Goal: Transaction & Acquisition: Purchase product/service

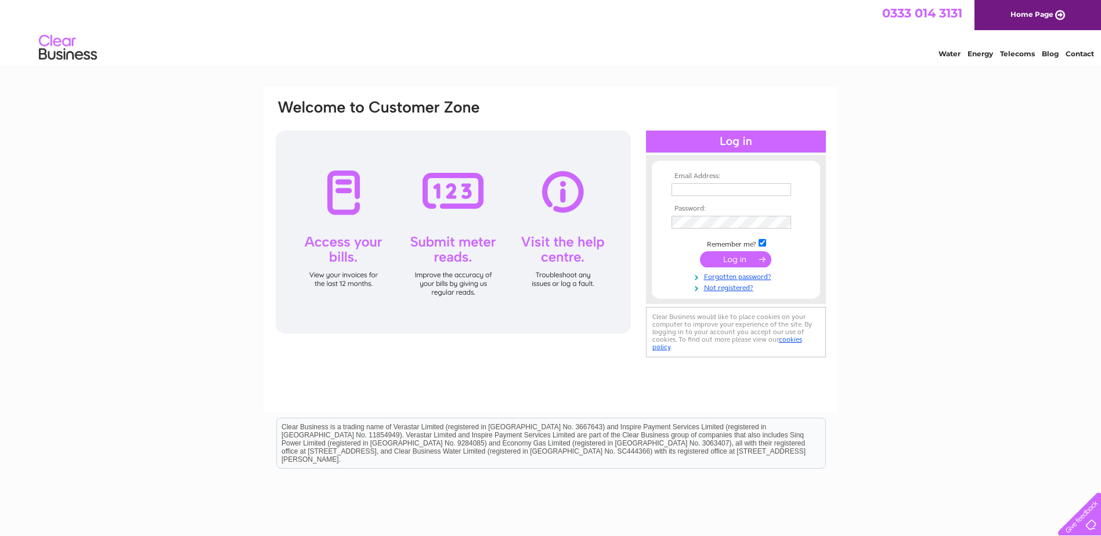
type input "mail@hotcovers.co.uk"
click at [733, 259] on input "submit" at bounding box center [735, 259] width 71 height 16
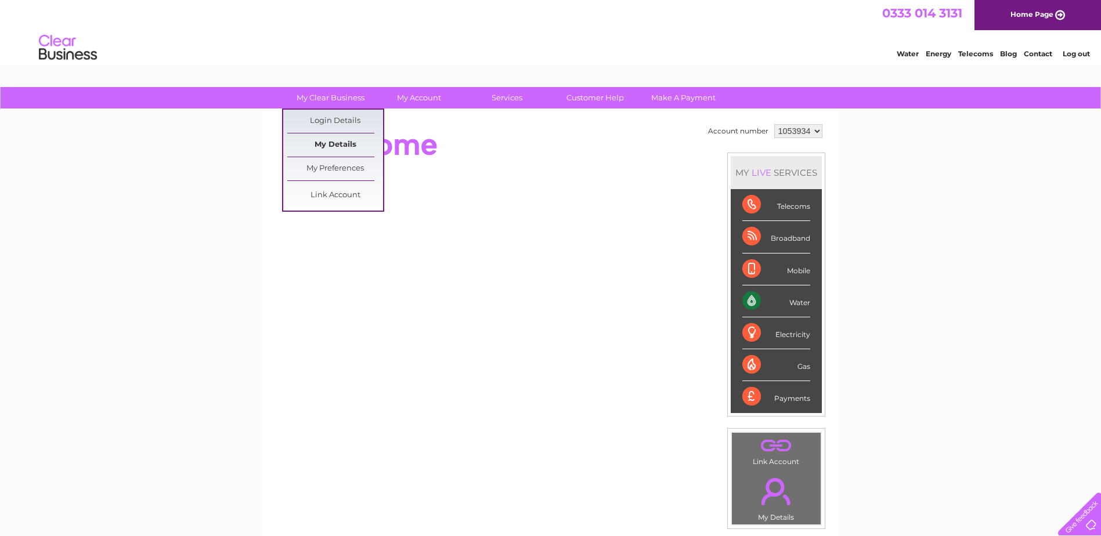
click at [338, 151] on link "My Details" at bounding box center [335, 144] width 96 height 23
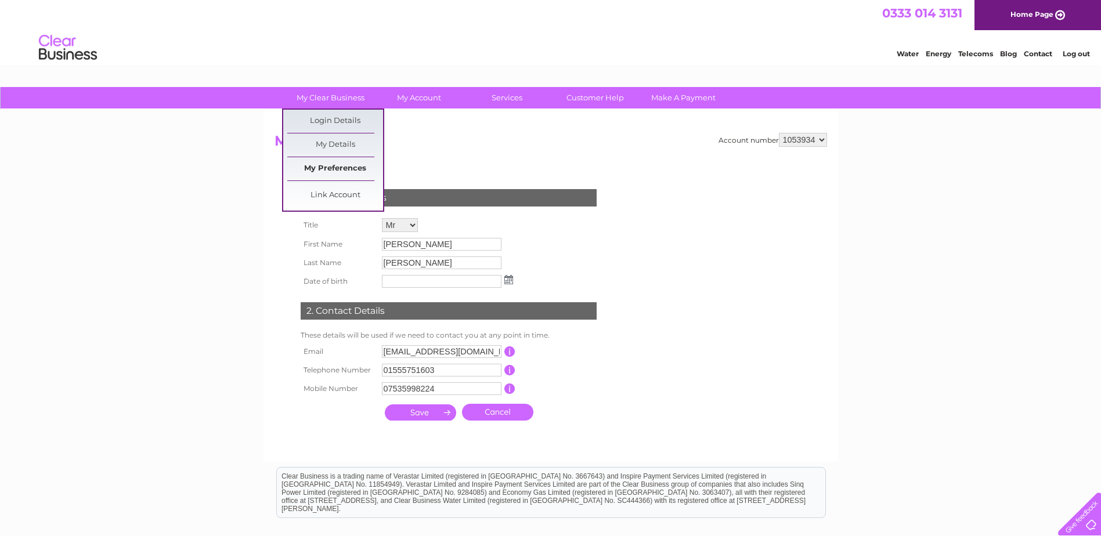
click at [337, 175] on link "My Preferences" at bounding box center [335, 168] width 96 height 23
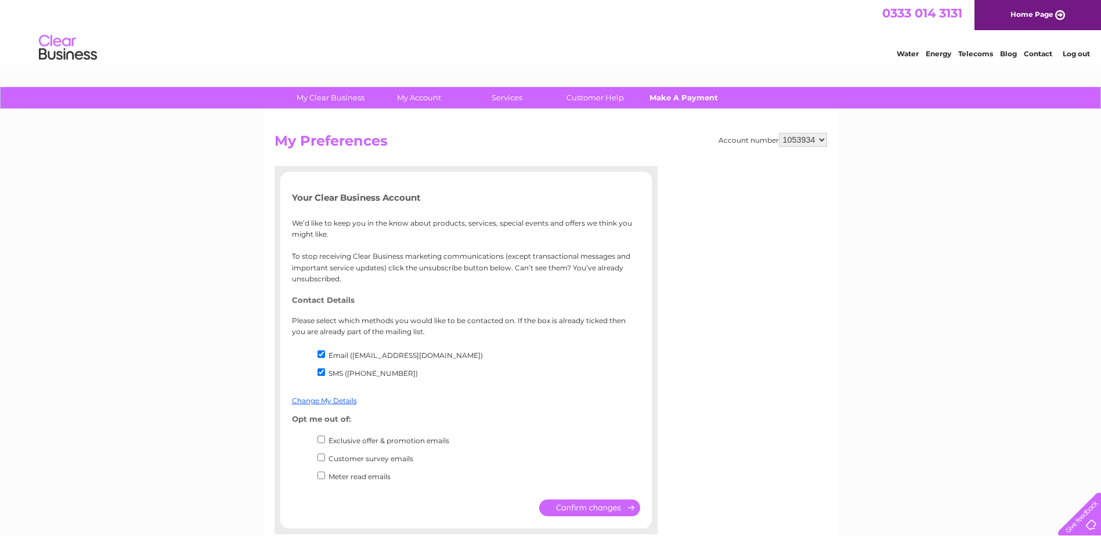
click at [674, 95] on link "Make A Payment" at bounding box center [683, 97] width 96 height 21
click at [675, 100] on link "Make A Payment" at bounding box center [683, 97] width 96 height 21
click at [593, 99] on link "Customer Help" at bounding box center [595, 97] width 96 height 21
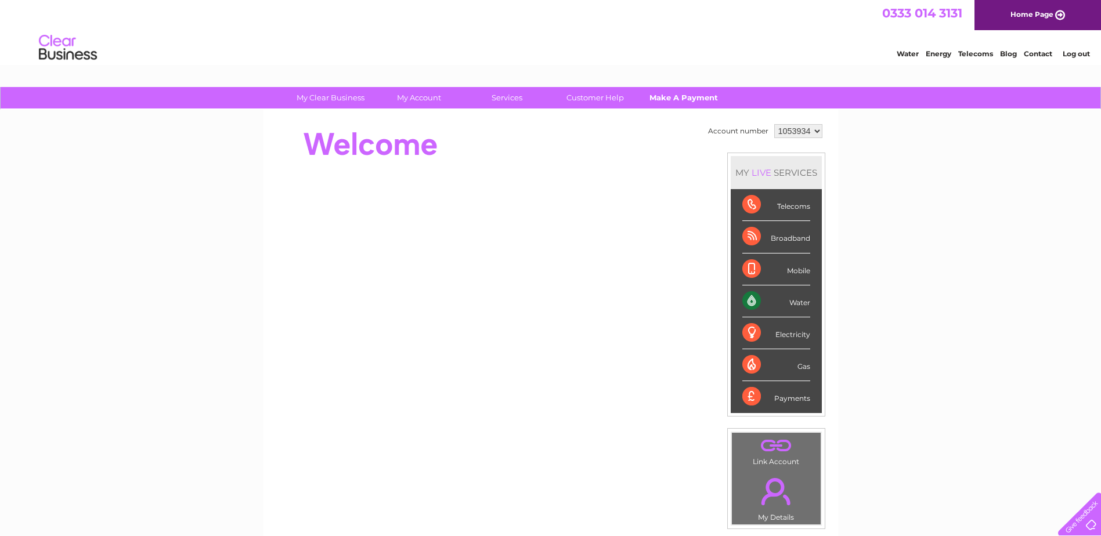
click at [685, 99] on link "Make A Payment" at bounding box center [683, 97] width 96 height 21
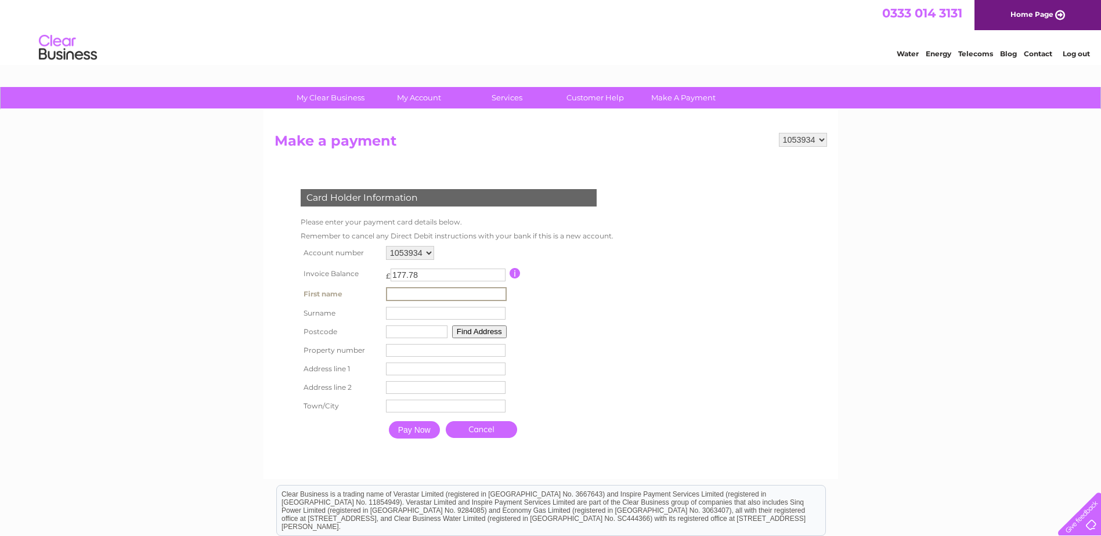
click at [410, 290] on input "text" at bounding box center [446, 294] width 121 height 14
type input "[PERSON_NAME]"
type input "ML8 5UF"
type input "[STREET_ADDRESS]"
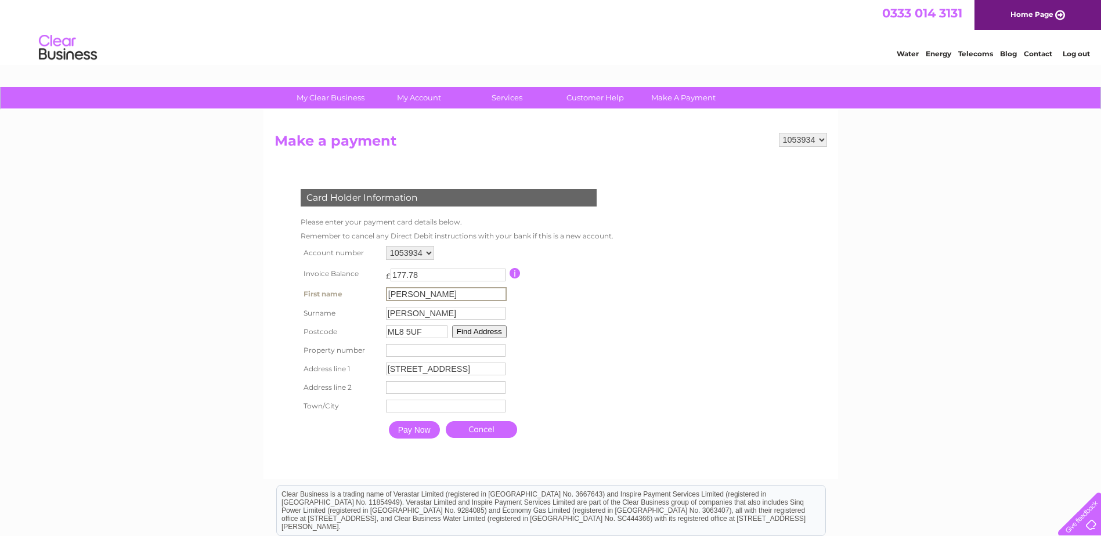
type input "[GEOGRAPHIC_DATA]"
type input "[PERSON_NAME]"
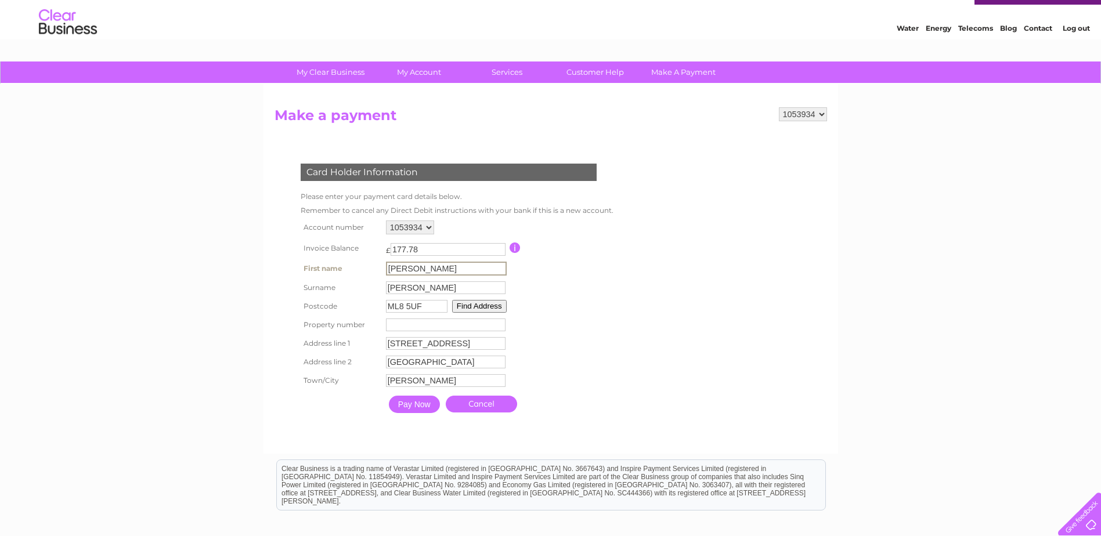
scroll to position [27, 0]
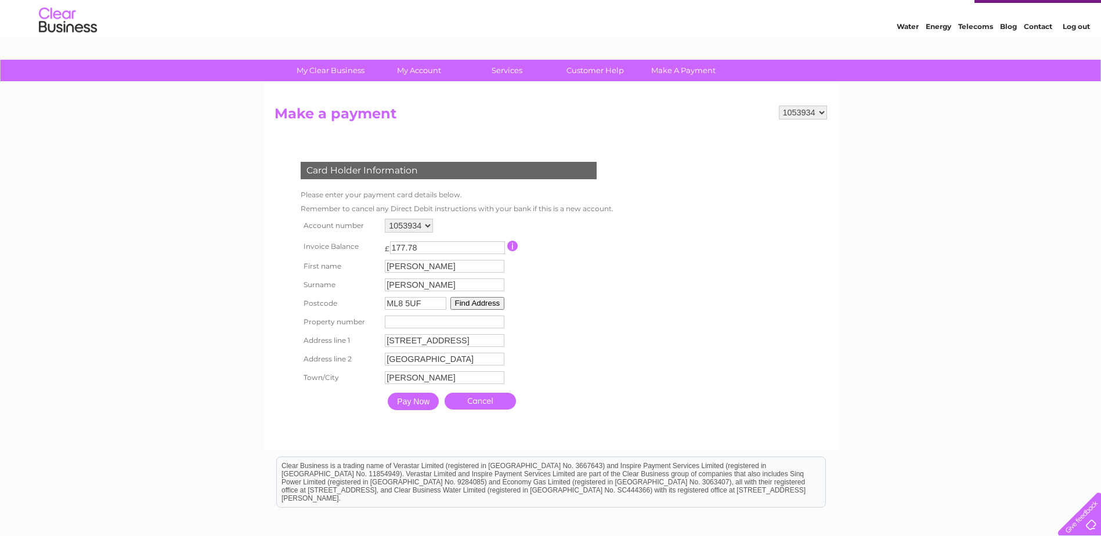
click at [408, 406] on input "Pay Now" at bounding box center [413, 401] width 51 height 17
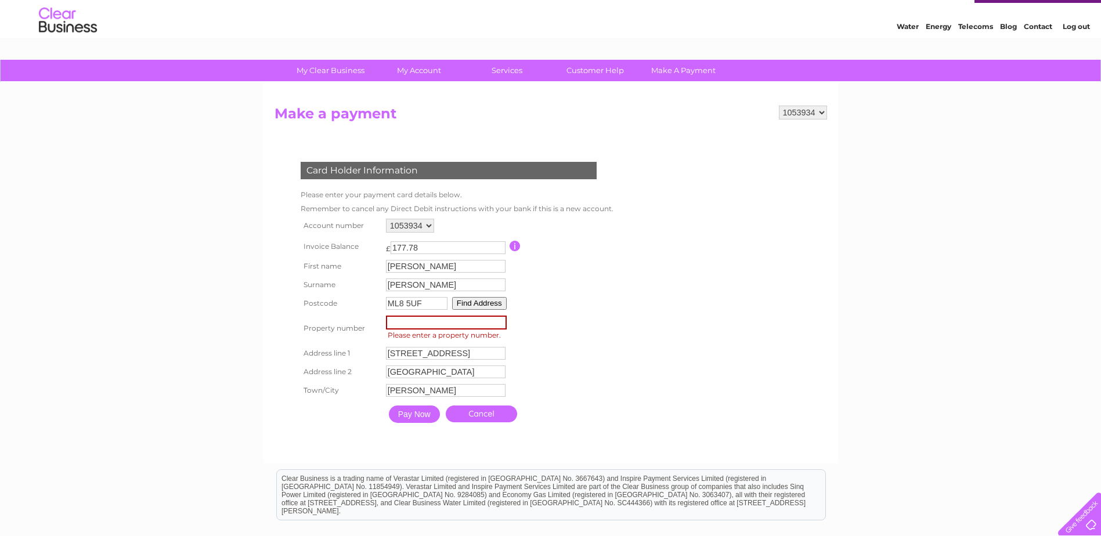
click at [409, 319] on input "number" at bounding box center [446, 323] width 121 height 14
click at [395, 324] on input "number" at bounding box center [446, 323] width 121 height 14
type input "-1"
click at [500, 324] on input "-1" at bounding box center [446, 323] width 121 height 14
click at [502, 326] on input "-1" at bounding box center [446, 323] width 121 height 14
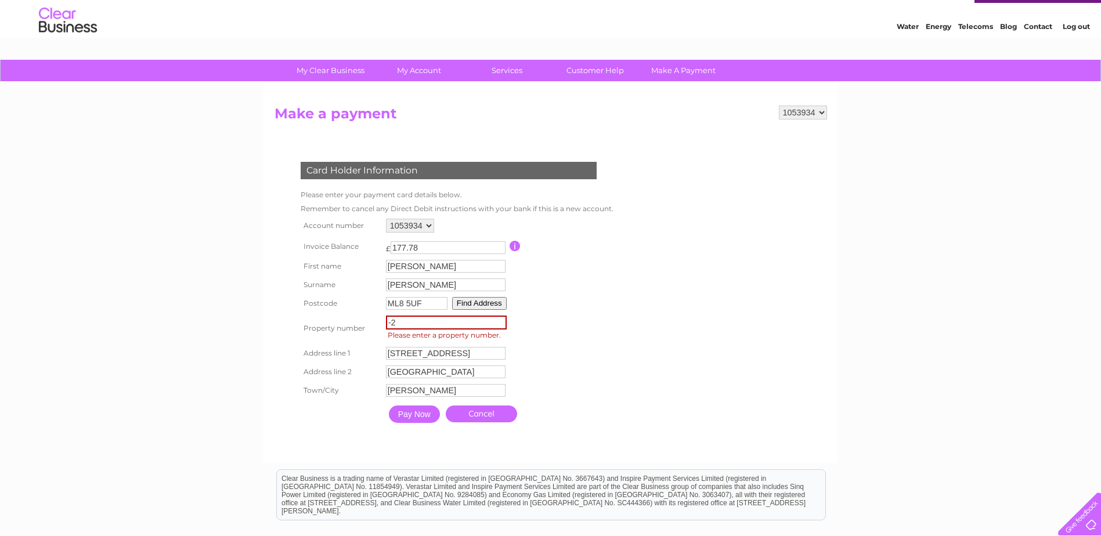
click at [502, 326] on input "-2" at bounding box center [446, 323] width 121 height 14
type input "-3"
click at [502, 326] on input "-3" at bounding box center [446, 323] width 121 height 14
click at [585, 319] on table "Account number 1053934 Invoice Balance £ 177.78 First name [PERSON_NAME] -3" at bounding box center [454, 322] width 313 height 212
click at [410, 413] on input "Pay Now" at bounding box center [413, 412] width 51 height 17
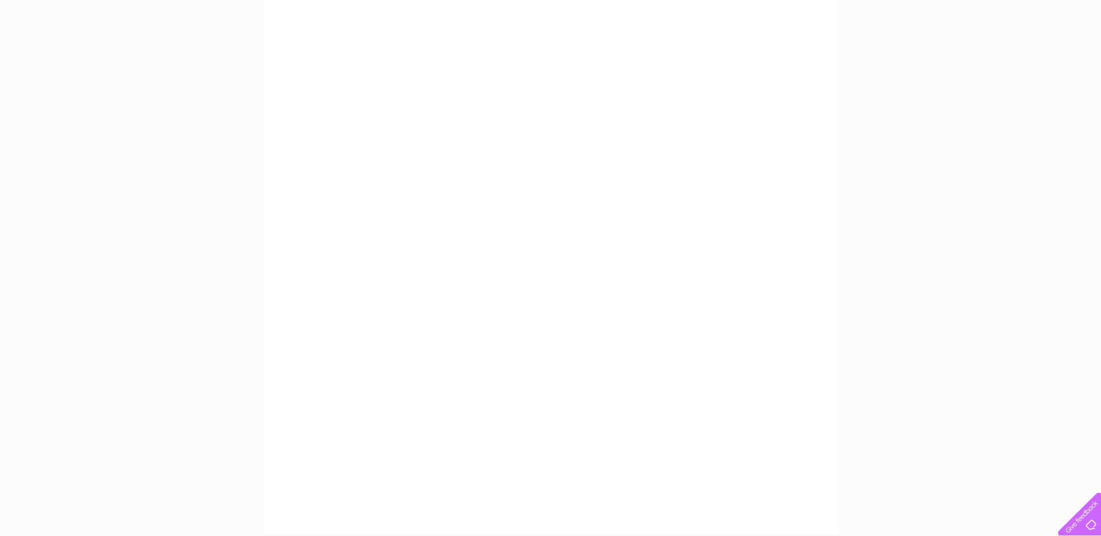
scroll to position [0, 0]
